Goal: Navigation & Orientation: Find specific page/section

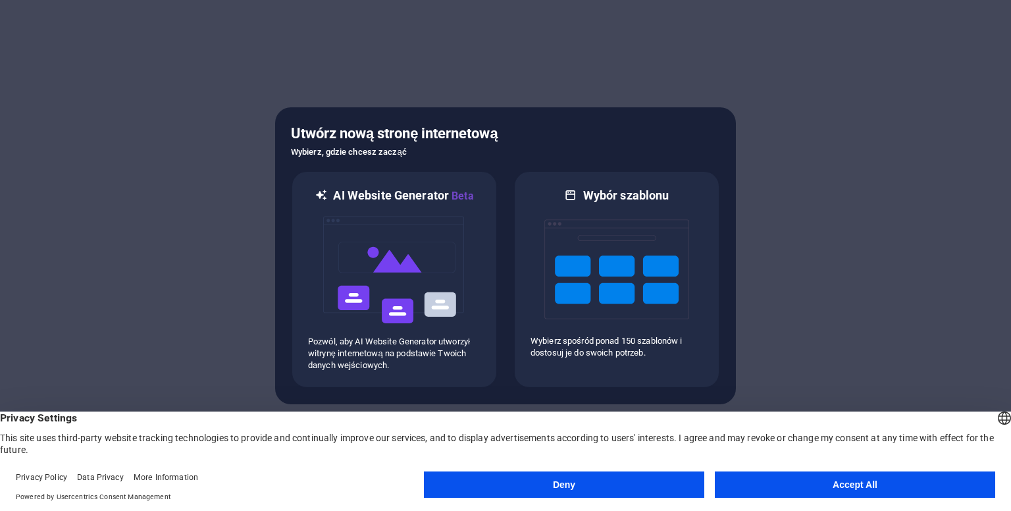
click at [657, 480] on button "Deny" at bounding box center [564, 484] width 280 height 26
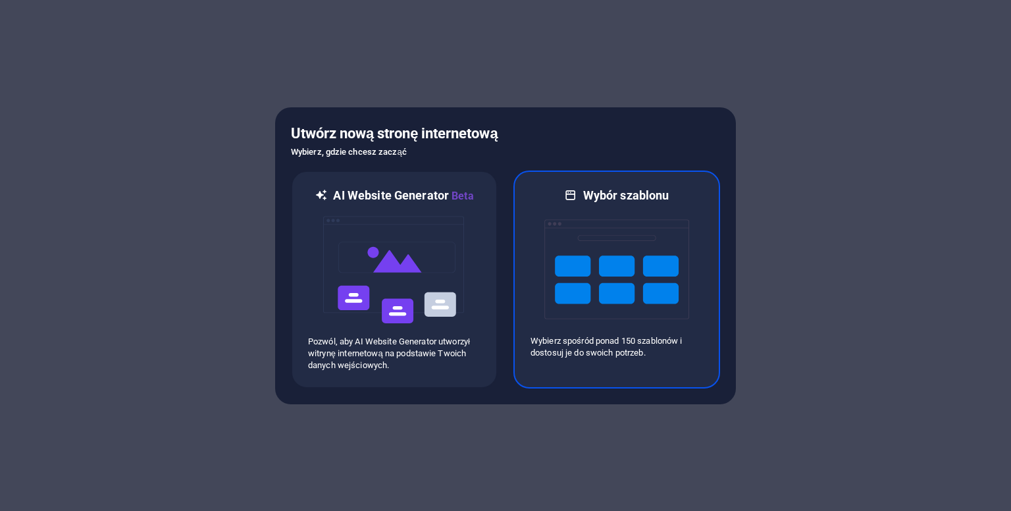
click at [652, 339] on p "Wybierz spośród ponad 150 szablonów i dostosuj je do swoich potrzeb." at bounding box center [616, 347] width 172 height 24
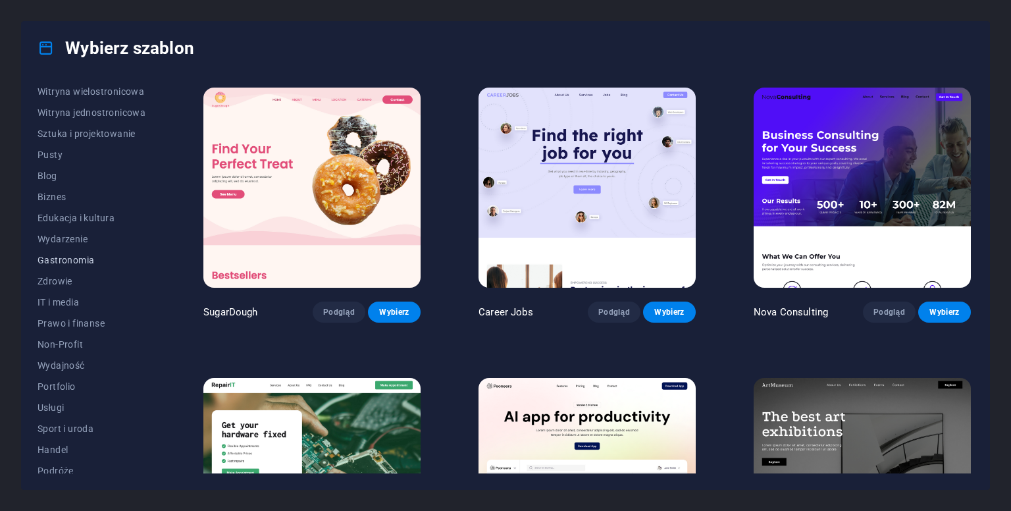
scroll to position [138, 0]
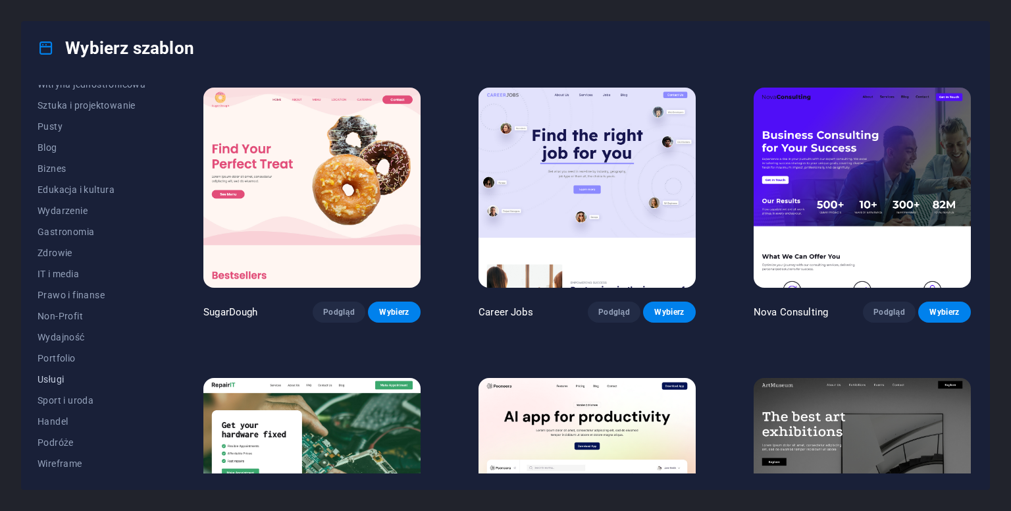
click at [55, 378] on span "Usługi" at bounding box center [92, 379] width 108 height 11
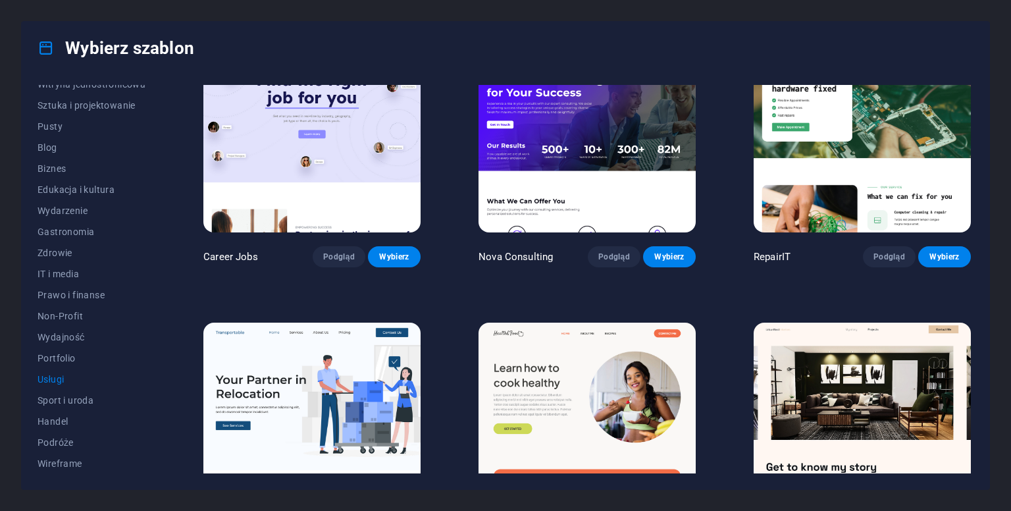
scroll to position [0, 0]
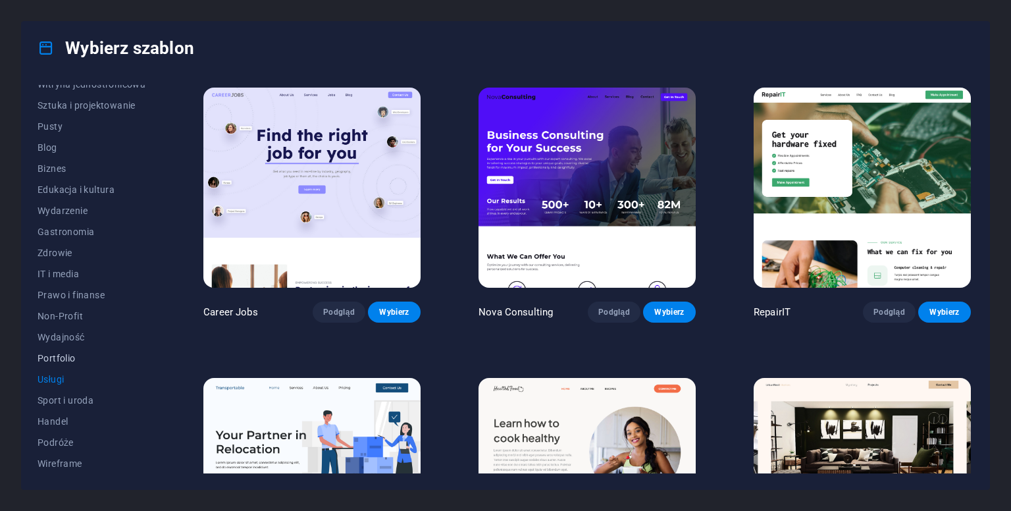
click at [56, 353] on span "Portfolio" at bounding box center [92, 358] width 108 height 11
